Goal: Communication & Community: Answer question/provide support

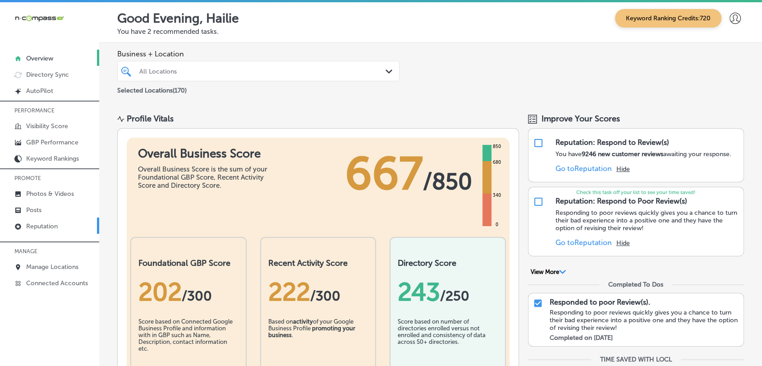
click at [54, 225] on p "Reputation" at bounding box center [42, 226] width 32 height 8
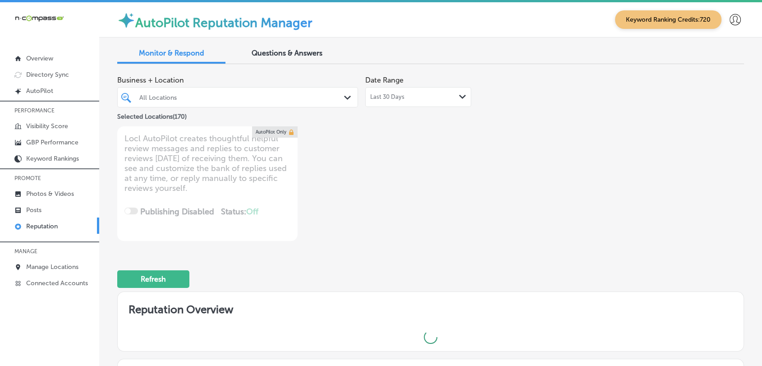
click at [436, 96] on div "Last 30 Days Path Created with Sketch." at bounding box center [418, 96] width 96 height 7
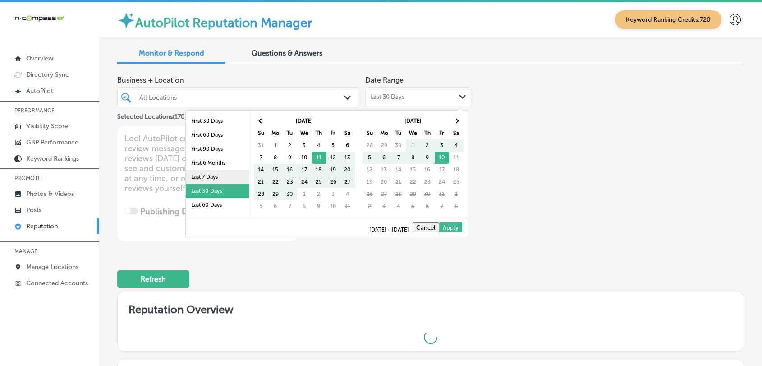
click at [218, 179] on li "Last 7 Days" at bounding box center [217, 177] width 63 height 14
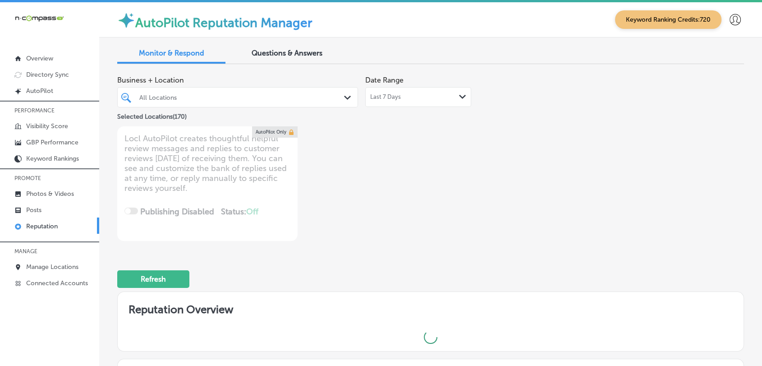
click at [234, 87] on div "All Locations Path Created with Sketch." at bounding box center [237, 97] width 241 height 20
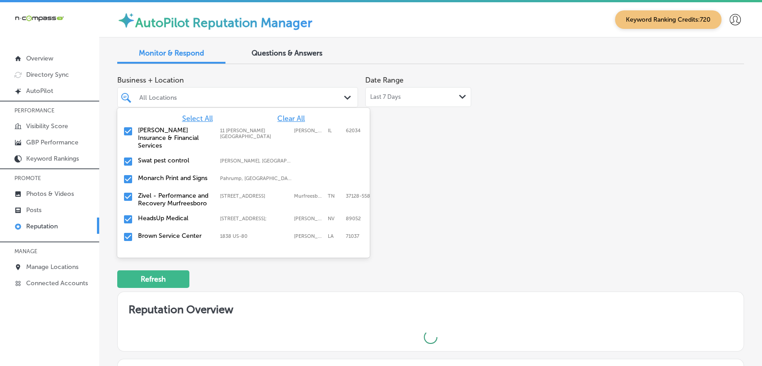
click at [354, 87] on div "option focused, 1 of 171. 171 results available. Use Up and Down to choose opti…" at bounding box center [237, 97] width 241 height 20
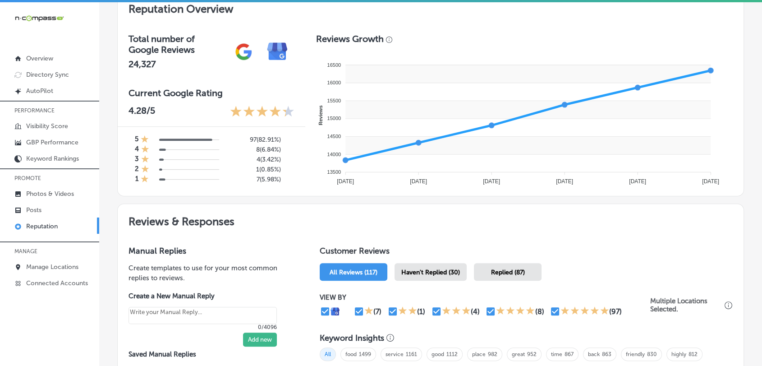
scroll to position [400, 0]
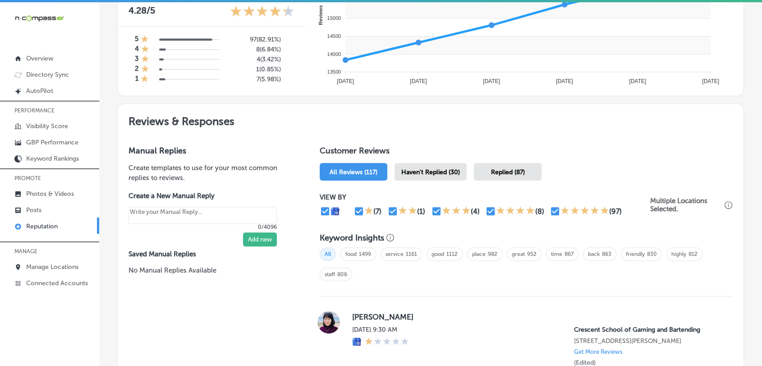
click at [436, 174] on div "Haven't Replied (30)" at bounding box center [430, 172] width 72 height 18
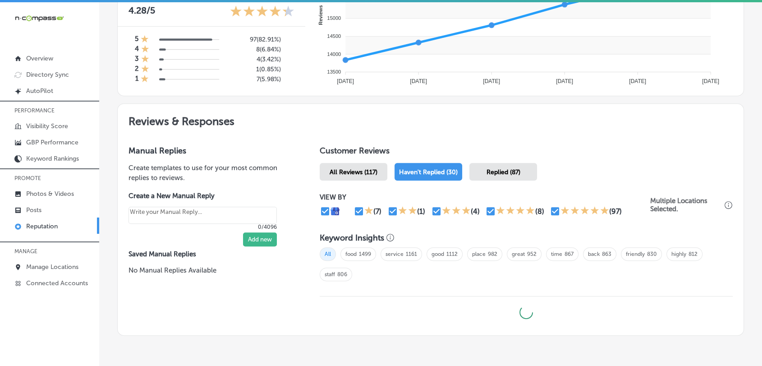
type textarea "x"
click at [556, 206] on input "checkbox" at bounding box center [555, 211] width 11 height 11
checkbox input "false"
type textarea "x"
click at [493, 206] on input "checkbox" at bounding box center [491, 211] width 11 height 11
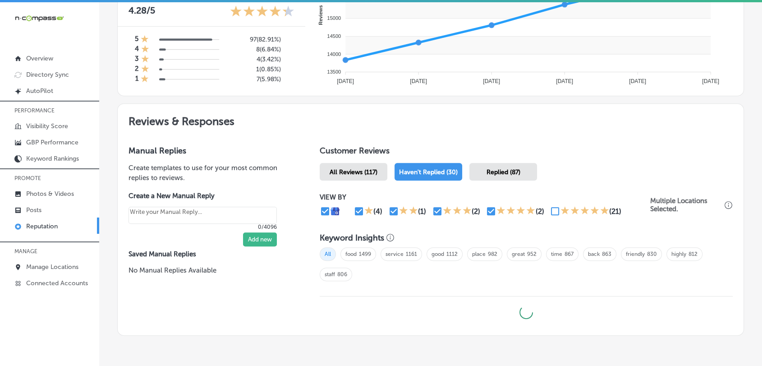
checkbox input "false"
type textarea "x"
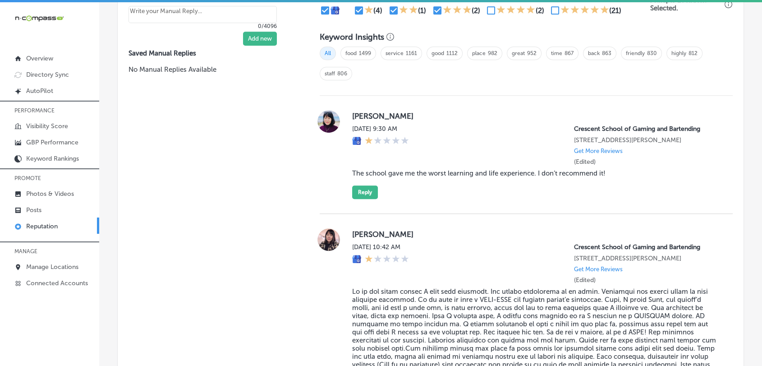
scroll to position [701, 0]
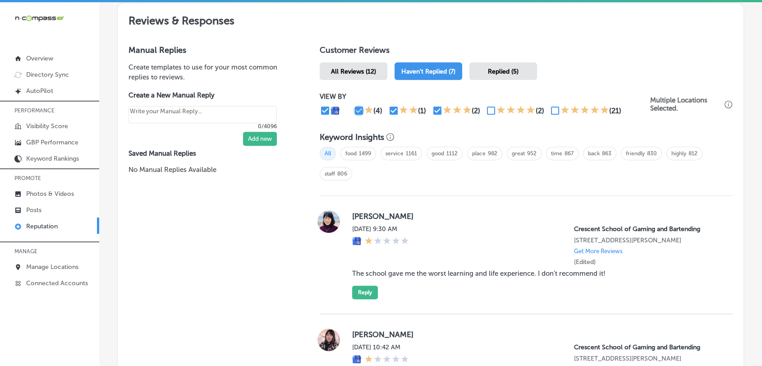
click at [353, 110] on input "checkbox" at bounding box center [358, 110] width 11 height 11
checkbox input "false"
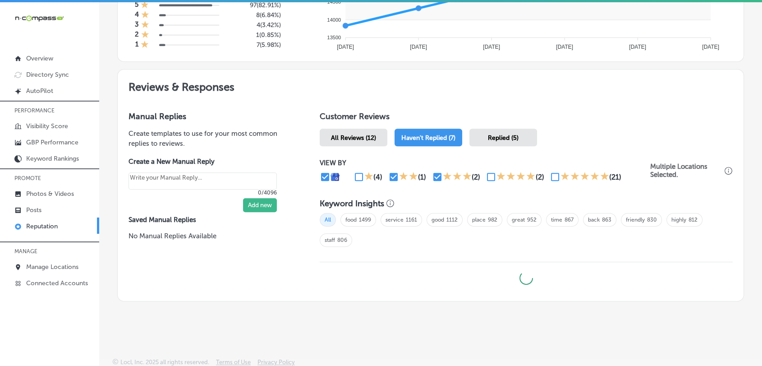
type textarea "x"
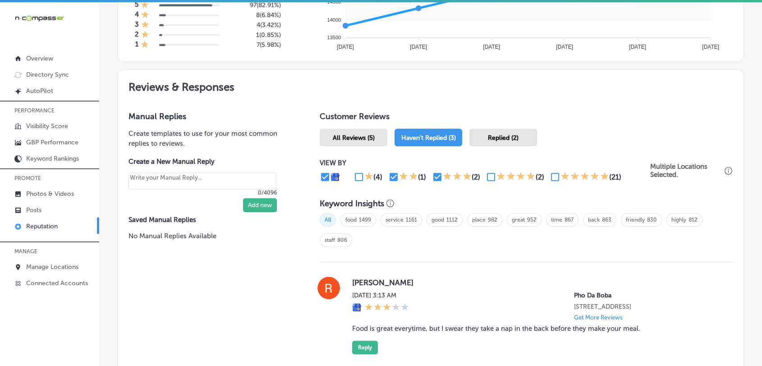
click at [393, 208] on div "All food 1499 service 1161 good 1112 place 982 great 952 time 867 back 863 frie…" at bounding box center [526, 233] width 413 height 50
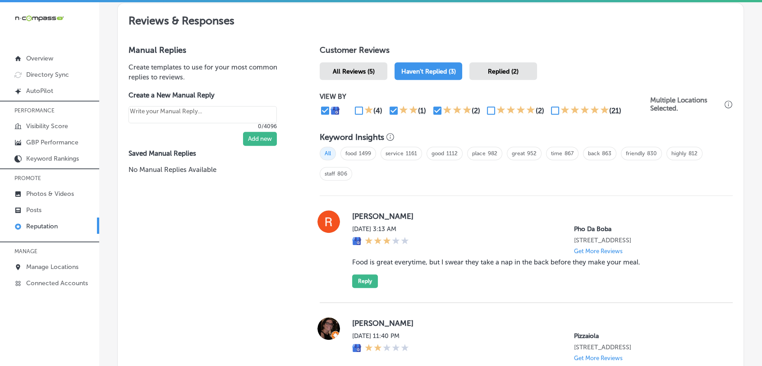
click at [432, 110] on input "checkbox" at bounding box center [437, 110] width 11 height 11
checkbox input "false"
type textarea "x"
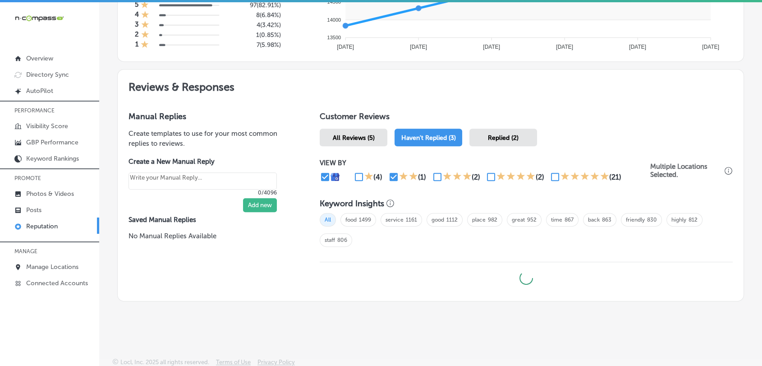
click at [389, 173] on input "checkbox" at bounding box center [393, 176] width 11 height 11
checkbox input "false"
type textarea "x"
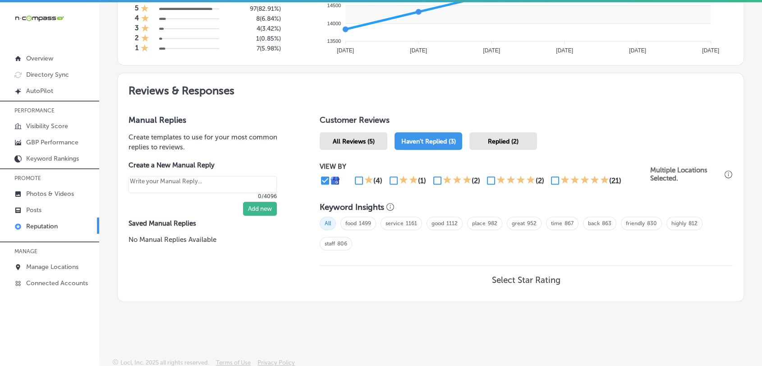
click at [486, 180] on input "checkbox" at bounding box center [491, 180] width 11 height 11
checkbox input "true"
type textarea "x"
click at [556, 180] on input "checkbox" at bounding box center [555, 180] width 11 height 11
checkbox input "true"
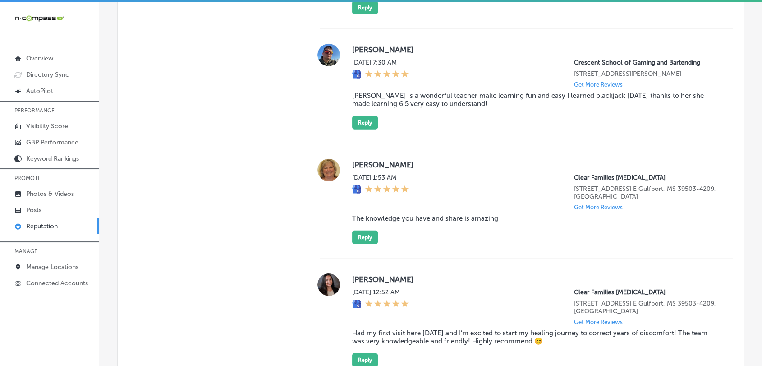
scroll to position [2766, 0]
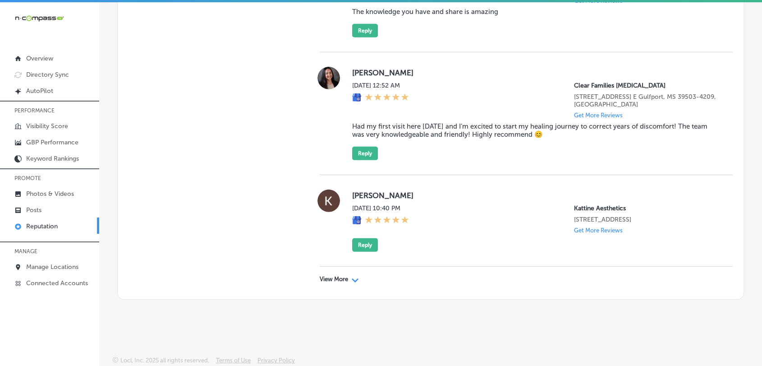
click at [339, 281] on p "View More" at bounding box center [334, 278] width 28 height 7
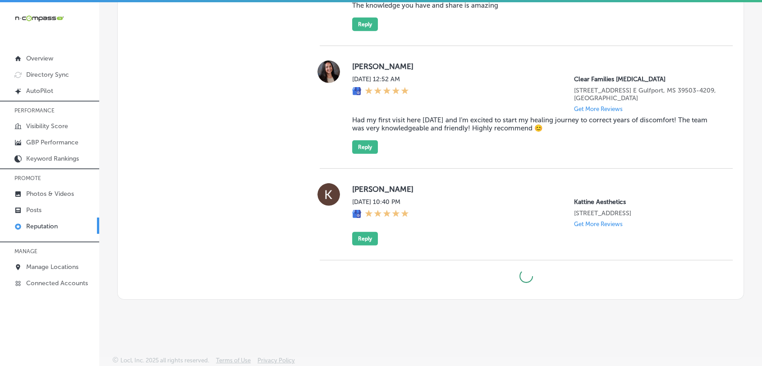
type textarea "x"
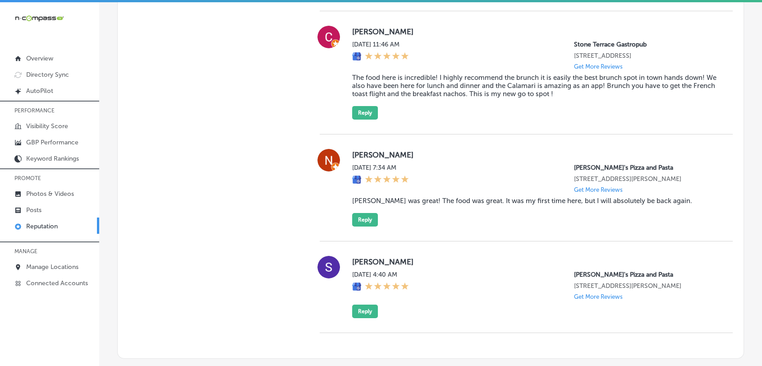
scroll to position [2967, 0]
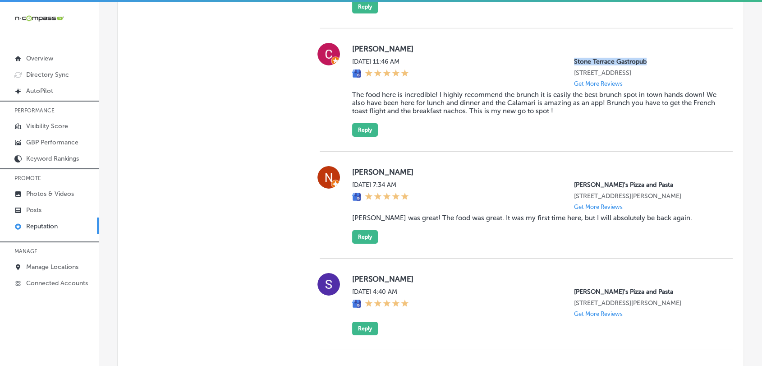
drag, startPoint x: 567, startPoint y: 95, endPoint x: 659, endPoint y: 95, distance: 92.0
click at [659, 65] on p "Stone Terrace Gastropub" at bounding box center [646, 62] width 144 height 8
copy p "Stone Terrace Gastropub"
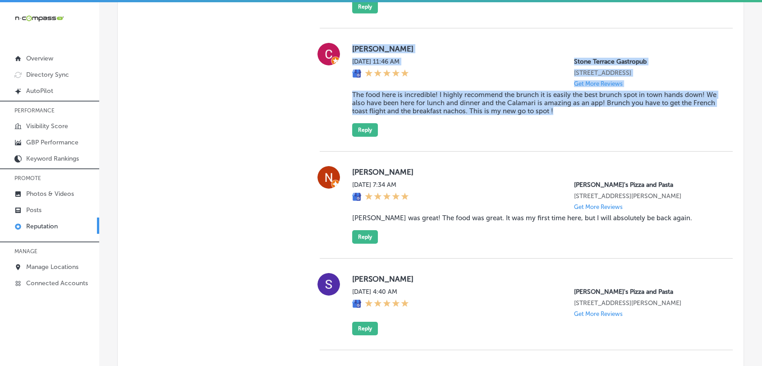
drag, startPoint x: 587, startPoint y: 163, endPoint x: 350, endPoint y: 86, distance: 249.2
click at [352, 86] on div "Camden [PERSON_NAME] [DATE] 11:46 AM [GEOGRAPHIC_DATA] Gastropub [STREET_ADDRES…" at bounding box center [535, 90] width 366 height 94
copy div "Camden [PERSON_NAME] [DATE] 11:46 AM [GEOGRAPHIC_DATA] Gastropub [STREET_ADDRES…"
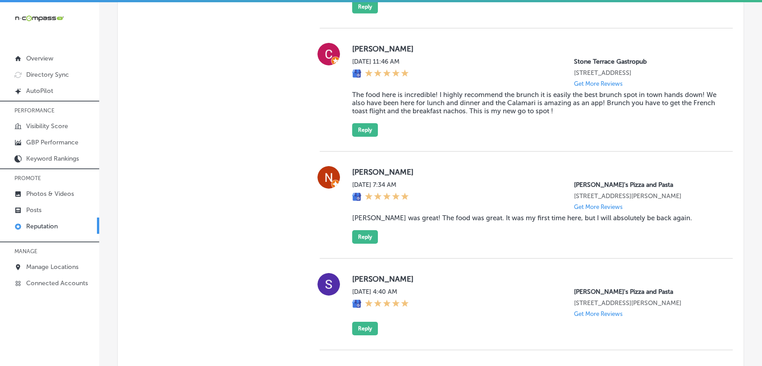
click at [356, 151] on div "Camden [PERSON_NAME] [DATE] 11:46 AM [GEOGRAPHIC_DATA] Gastropub [STREET_ADDRES…" at bounding box center [526, 89] width 413 height 123
click at [358, 137] on button "Reply" at bounding box center [365, 130] width 26 height 14
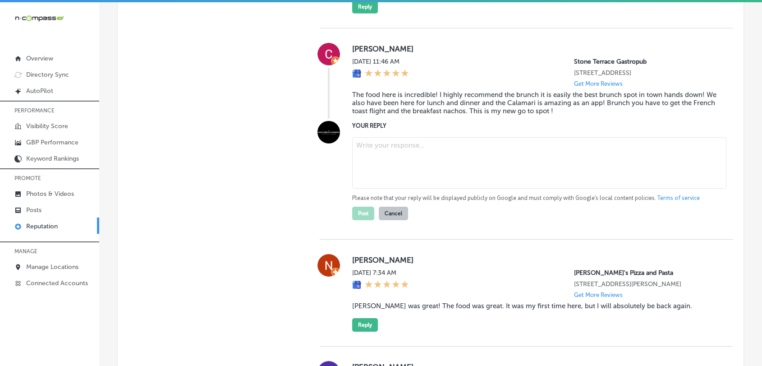
click at [402, 220] on div "Please note that your reply will be displayed publicly on Google and must compl…" at bounding box center [535, 176] width 366 height 87
click at [410, 188] on textarea at bounding box center [539, 162] width 374 height 51
paste textarea "ChatGPT said: [GEOGRAPHIC_DATA], we’re so happy to hear that Stone Terrace Gast…"
type textarea "ChatGPT said: [GEOGRAPHIC_DATA], we’re so happy to hear that Stone Terrace Gast…"
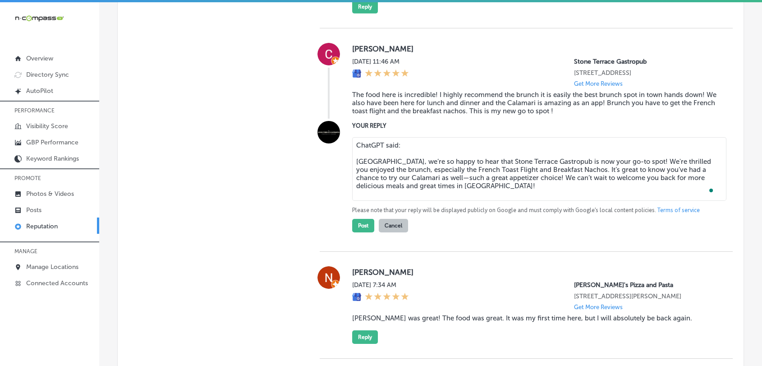
type textarea "x"
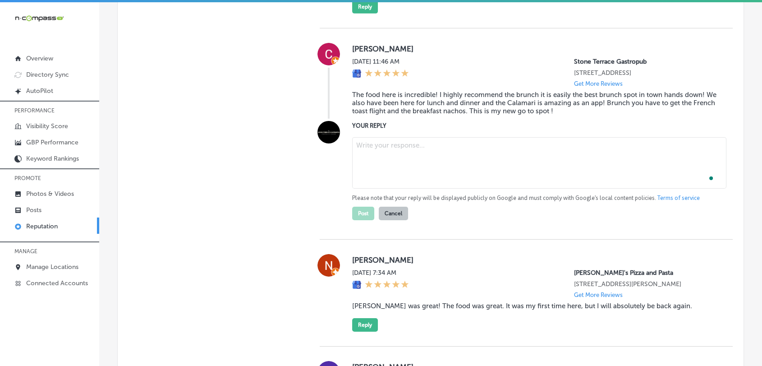
paste textarea "ChatGPT said: [GEOGRAPHIC_DATA], we’re so happy to hear that Stone Terrace Gast…"
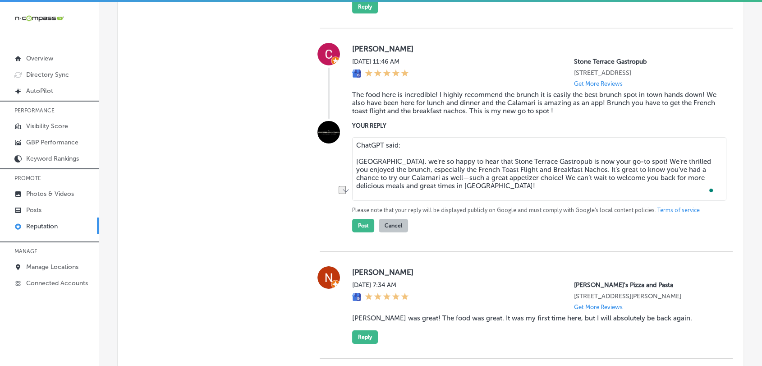
drag, startPoint x: 391, startPoint y: 199, endPoint x: 338, endPoint y: 192, distance: 53.2
click at [338, 192] on div "YOUR REPLY ChatGPT said: [GEOGRAPHIC_DATA], we’re so happy to hear that Stone T…" at bounding box center [526, 176] width 413 height 111
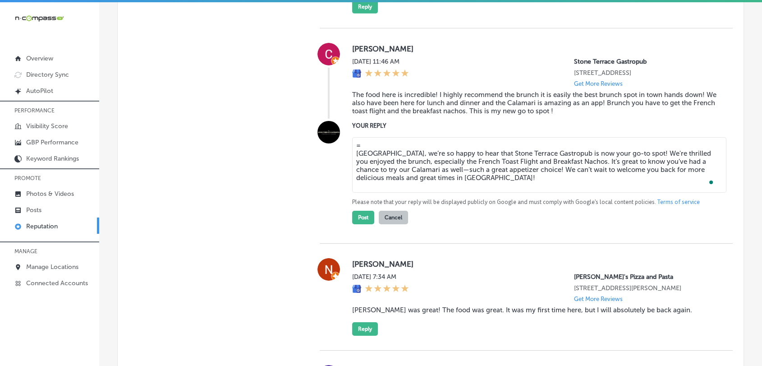
click at [356, 192] on textarea "= [GEOGRAPHIC_DATA], we’re so happy to hear that Stone Terrace Gastropub is now…" at bounding box center [539, 164] width 374 height 55
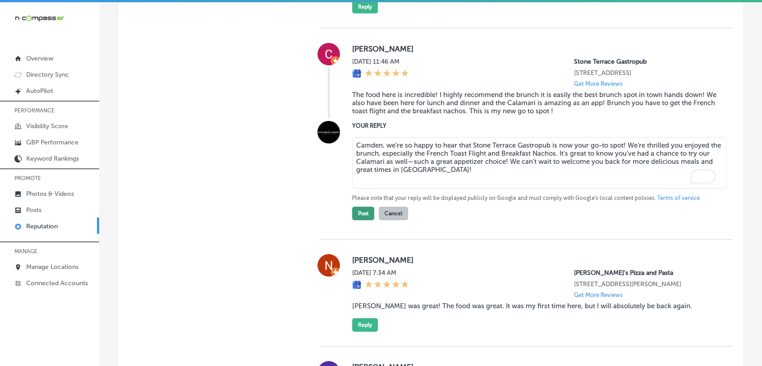
type textarea "Camden, we’re so happy to hear that Stone Terrace Gastropub is now your go-to s…"
click at [355, 220] on button "Post" at bounding box center [363, 213] width 22 height 14
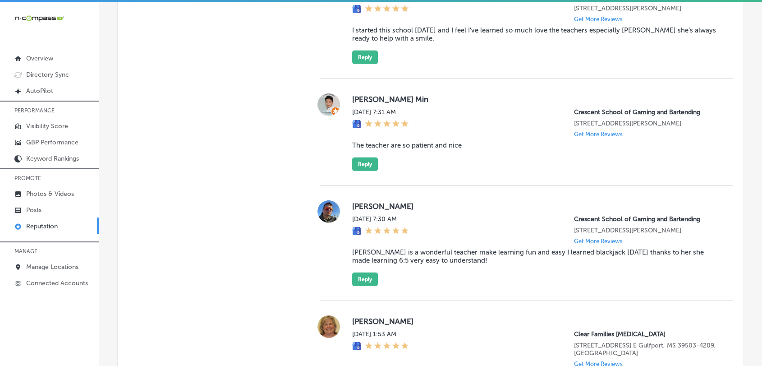
type textarea "x"
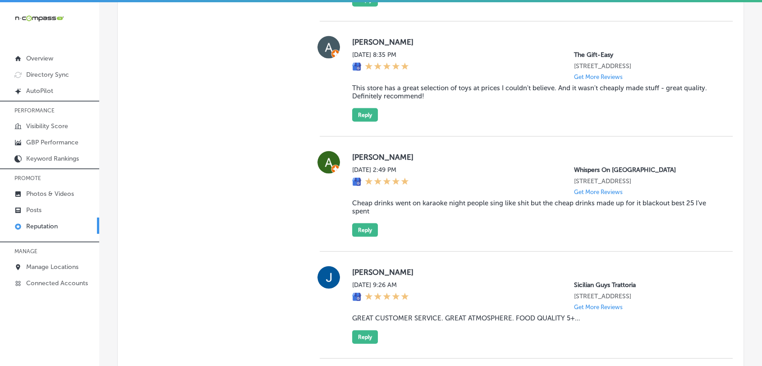
scroll to position [1764, 0]
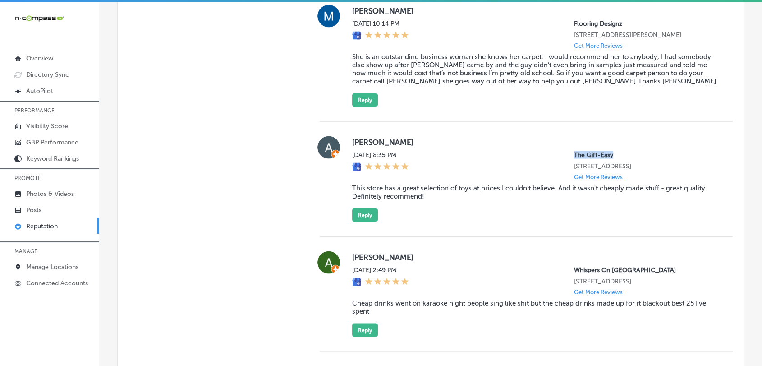
drag, startPoint x: 566, startPoint y: 161, endPoint x: 605, endPoint y: 161, distance: 39.2
click at [605, 159] on p "The Gift-Easy" at bounding box center [646, 155] width 144 height 8
copy p "The Gift-Easy"
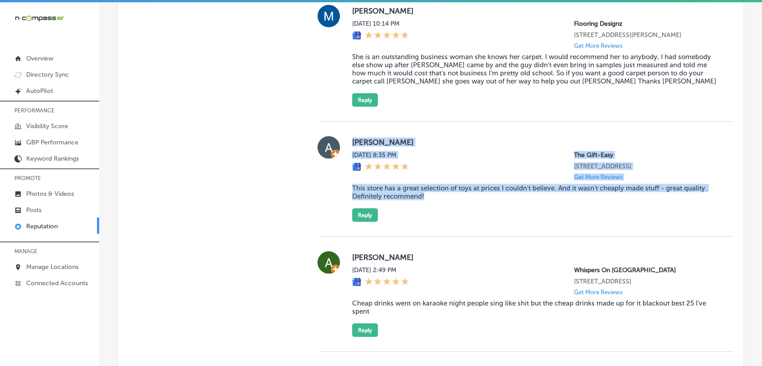
drag, startPoint x: 351, startPoint y: 145, endPoint x: 430, endPoint y: 206, distance: 100.0
click at [430, 206] on div "[PERSON_NAME] [DATE] 8:35 PM The Gift-Easy [STREET_ADDRESS] Get More Reviews Th…" at bounding box center [535, 179] width 366 height 86
copy div "[PERSON_NAME] [DATE] 8:35 PM The Gift-Easy [STREET_ADDRESS] Get More Reviews Th…"
click at [361, 216] on button "Reply" at bounding box center [365, 215] width 26 height 14
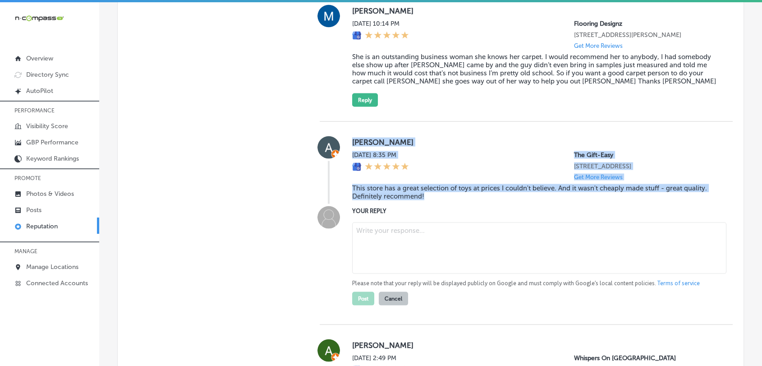
click at [420, 251] on textarea at bounding box center [539, 247] width 374 height 51
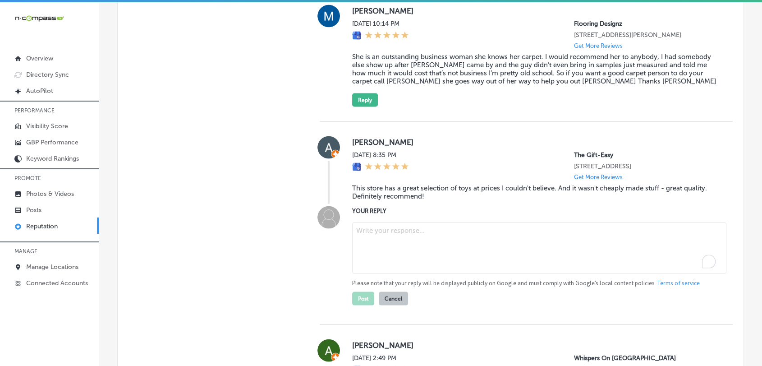
paste textarea "Thank you so much for your kind words, [PERSON_NAME]! We’re so glad to hear you…"
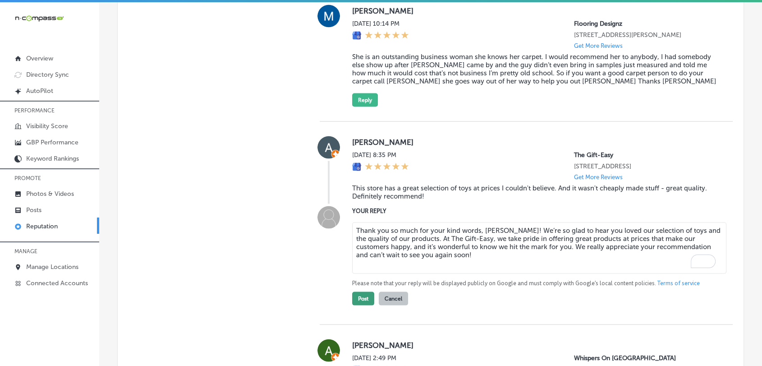
type textarea "Thank you so much for your kind words, [PERSON_NAME]! We’re so glad to hear you…"
click at [366, 304] on button "Post" at bounding box center [363, 299] width 22 height 14
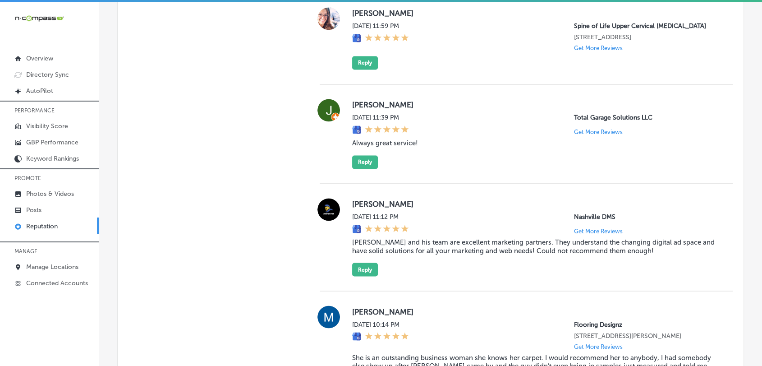
scroll to position [1564, 0]
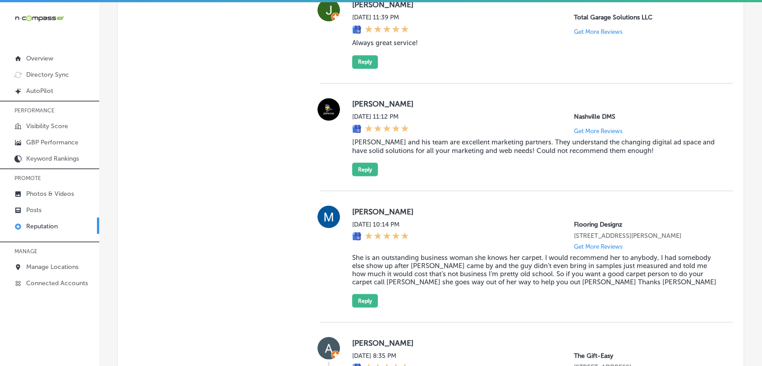
type textarea "x"
drag, startPoint x: 564, startPoint y: 220, endPoint x: 632, endPoint y: 225, distance: 67.8
click at [632, 225] on div "[DATE] 10:14 PM Flooring Designz [STREET_ADDRESS][PERSON_NAME] Get More Reviews" at bounding box center [535, 234] width 366 height 29
copy p "Flooring Designz"
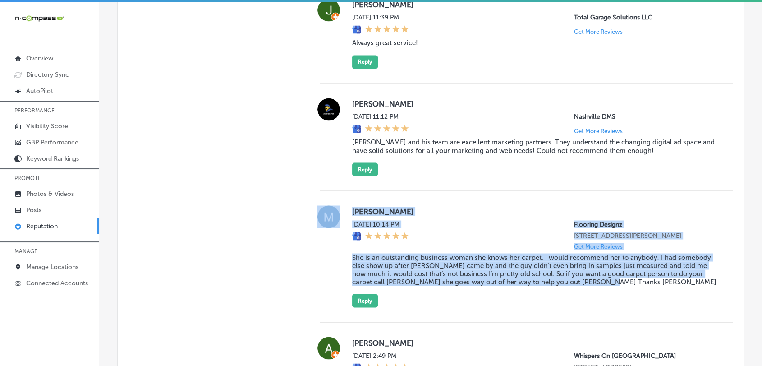
drag, startPoint x: 344, startPoint y: 208, endPoint x: 608, endPoint y: 285, distance: 275.7
click at [608, 285] on div "[PERSON_NAME] [DATE] 10:14 PM Flooring Designz [STREET_ADDRESS][PERSON_NAME] Ge…" at bounding box center [526, 256] width 413 height 102
copy div "[PERSON_NAME] [DATE] 10:14 PM Flooring Designz [STREET_ADDRESS][PERSON_NAME] Ge…"
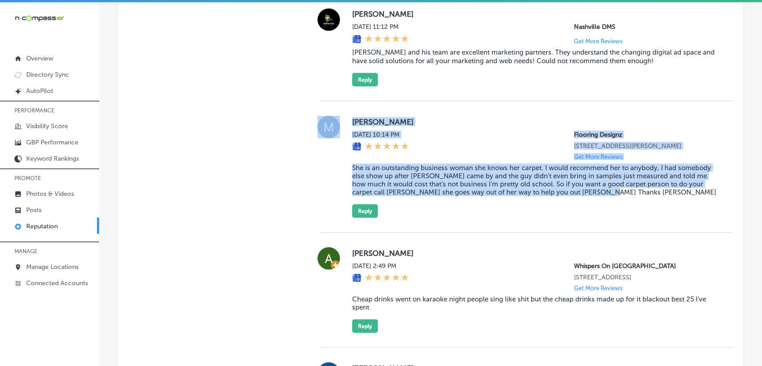
scroll to position [1664, 0]
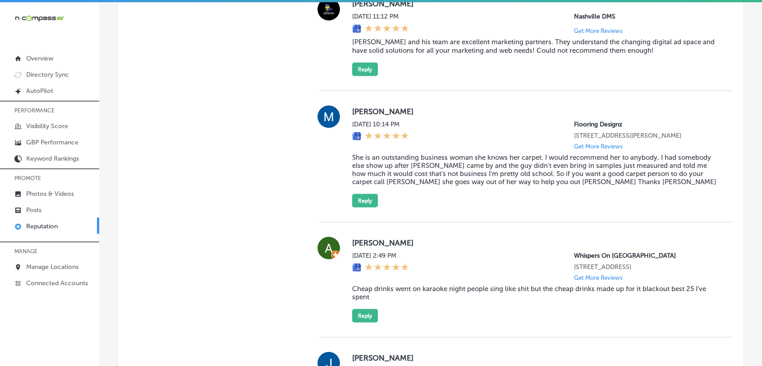
click at [348, 203] on div "[PERSON_NAME] [DATE] 10:14 PM Flooring Designz [STREET_ADDRESS][PERSON_NAME] Ge…" at bounding box center [526, 156] width 413 height 102
click at [372, 205] on button "Reply" at bounding box center [365, 200] width 26 height 14
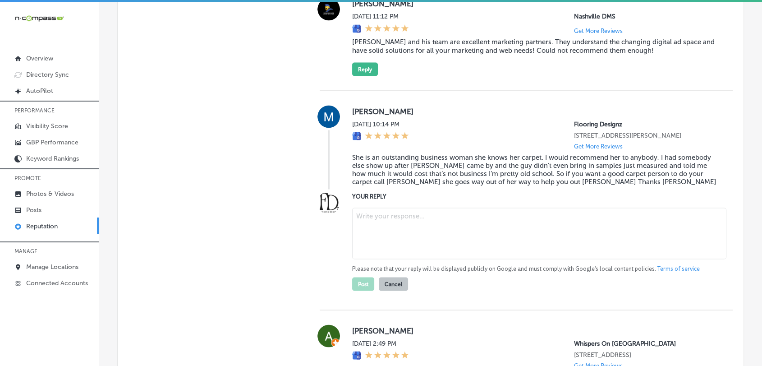
click at [380, 238] on textarea at bounding box center [539, 232] width 374 height 51
paste textarea "Thank you so much for the kind words, [PERSON_NAME]! We’re so glad to hear that…"
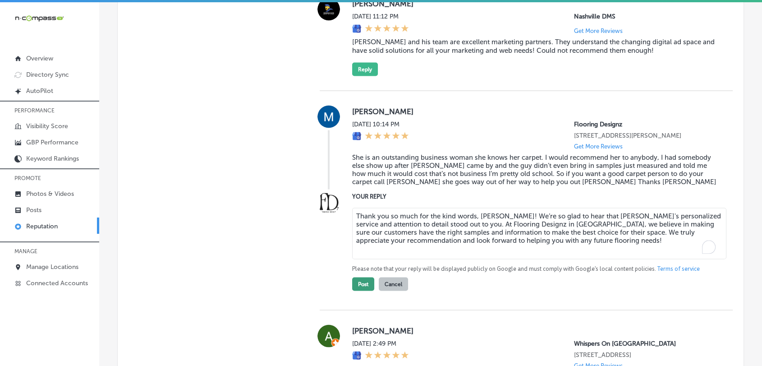
type textarea "Thank you so much for the kind words, [PERSON_NAME]! We’re so glad to hear that…"
click at [365, 289] on button "Post" at bounding box center [363, 284] width 22 height 14
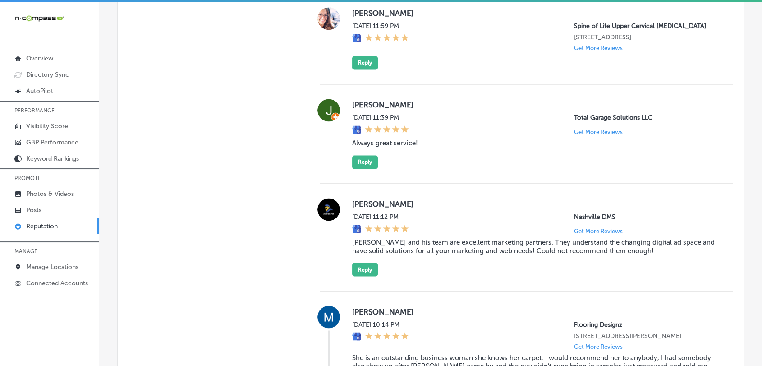
scroll to position [1364, 0]
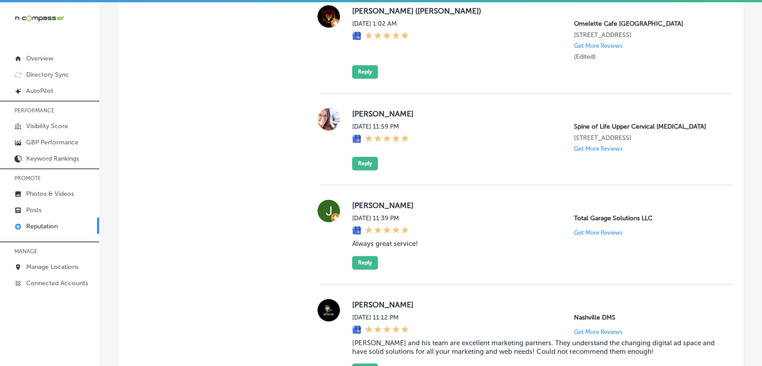
type textarea "x"
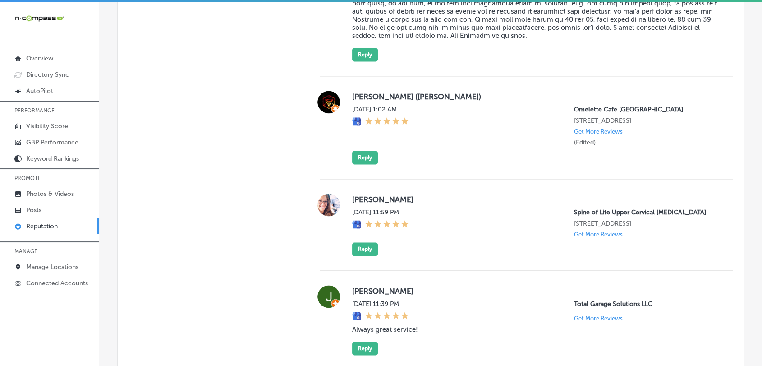
scroll to position [1264, 0]
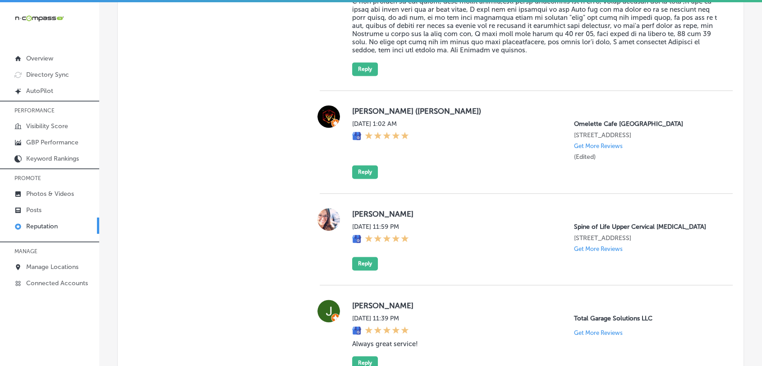
click at [691, 223] on p "Spine of Life Upper Cervical [MEDICAL_DATA]" at bounding box center [646, 227] width 144 height 8
drag, startPoint x: 561, startPoint y: 221, endPoint x: 480, endPoint y: 201, distance: 83.6
click at [591, 223] on div "[DATE] 11:59 PM Spine of Life Upper Cervical [MEDICAL_DATA] [STREET_ADDRESS] Ge…" at bounding box center [535, 237] width 366 height 29
click at [361, 258] on button "Reply" at bounding box center [365, 264] width 26 height 14
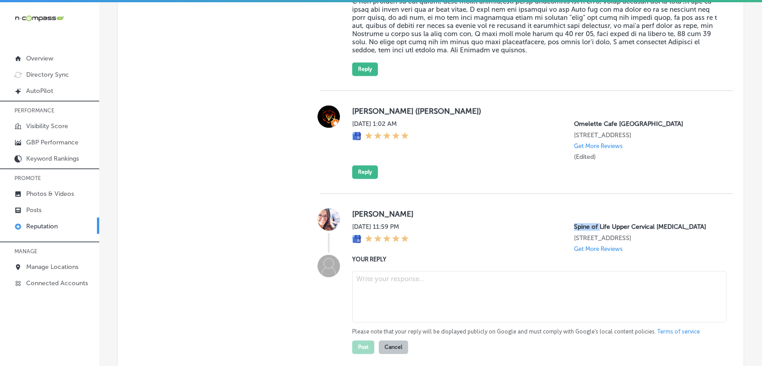
click at [388, 297] on textarea at bounding box center [539, 295] width 374 height 51
paste textarea "We truly appreciate your 5-star rating! At Spine of Life Upper Cervical [MEDICA…"
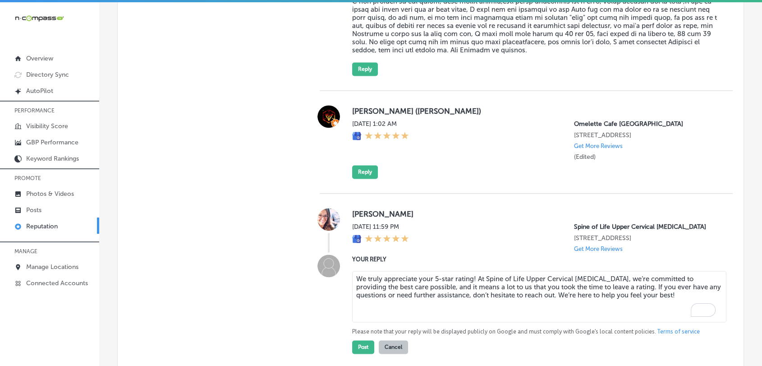
click at [469, 275] on textarea "We truly appreciate your 5-star rating! At Spine of Life Upper Cervical [MEDICA…" at bounding box center [539, 295] width 374 height 51
type textarea "We truly appreciate your 5-star rating, [PERSON_NAME]! At Spine of Life Upper C…"
click at [371, 340] on button "Post" at bounding box center [363, 347] width 22 height 14
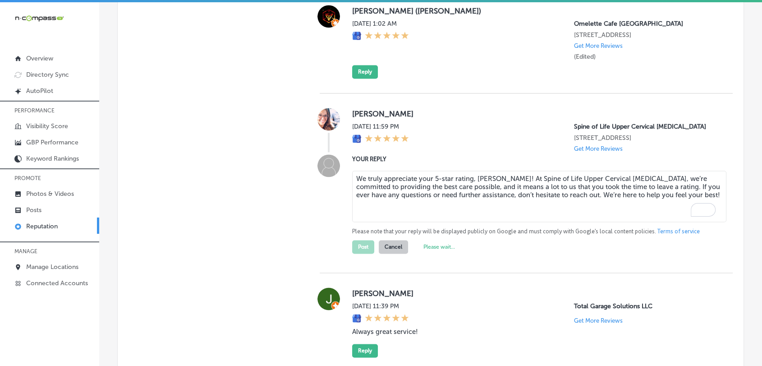
type textarea "x"
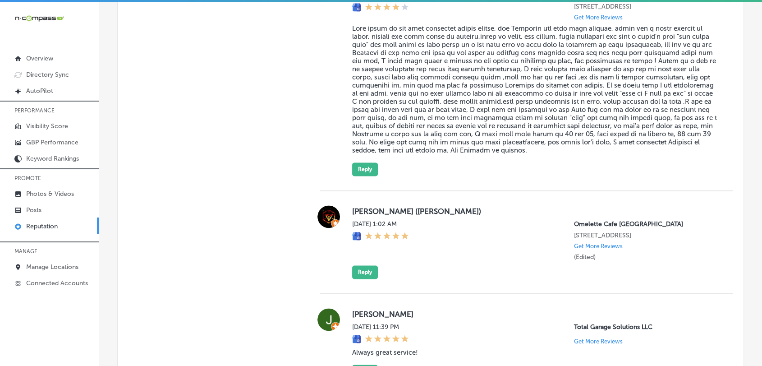
scroll to position [963, 0]
